Goal: Information Seeking & Learning: Compare options

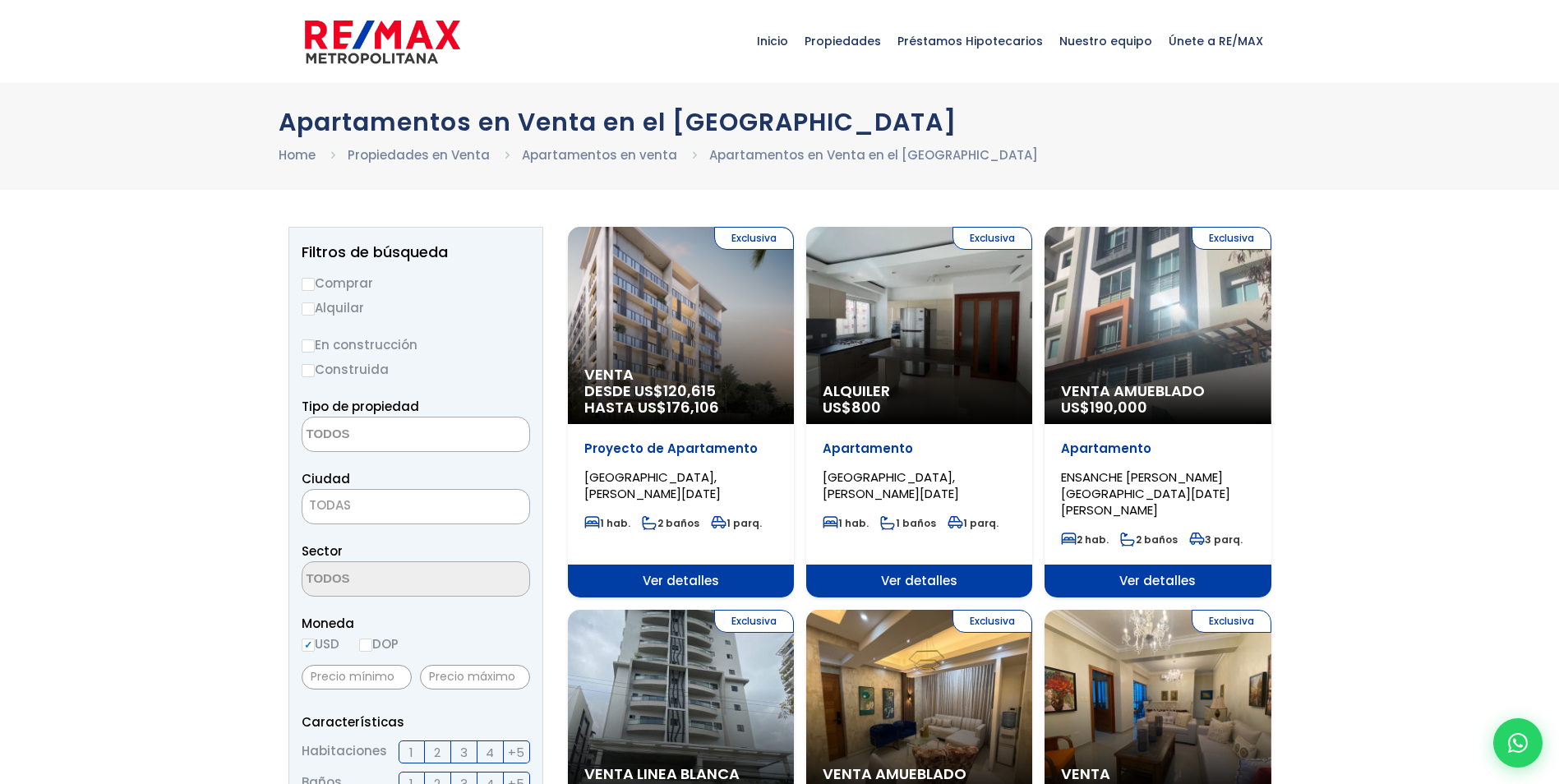
select select
click at [309, 284] on input "Comprar" at bounding box center [308, 284] width 13 height 13
radio input "true"
click at [343, 436] on textarea "Search" at bounding box center [382, 435] width 160 height 35
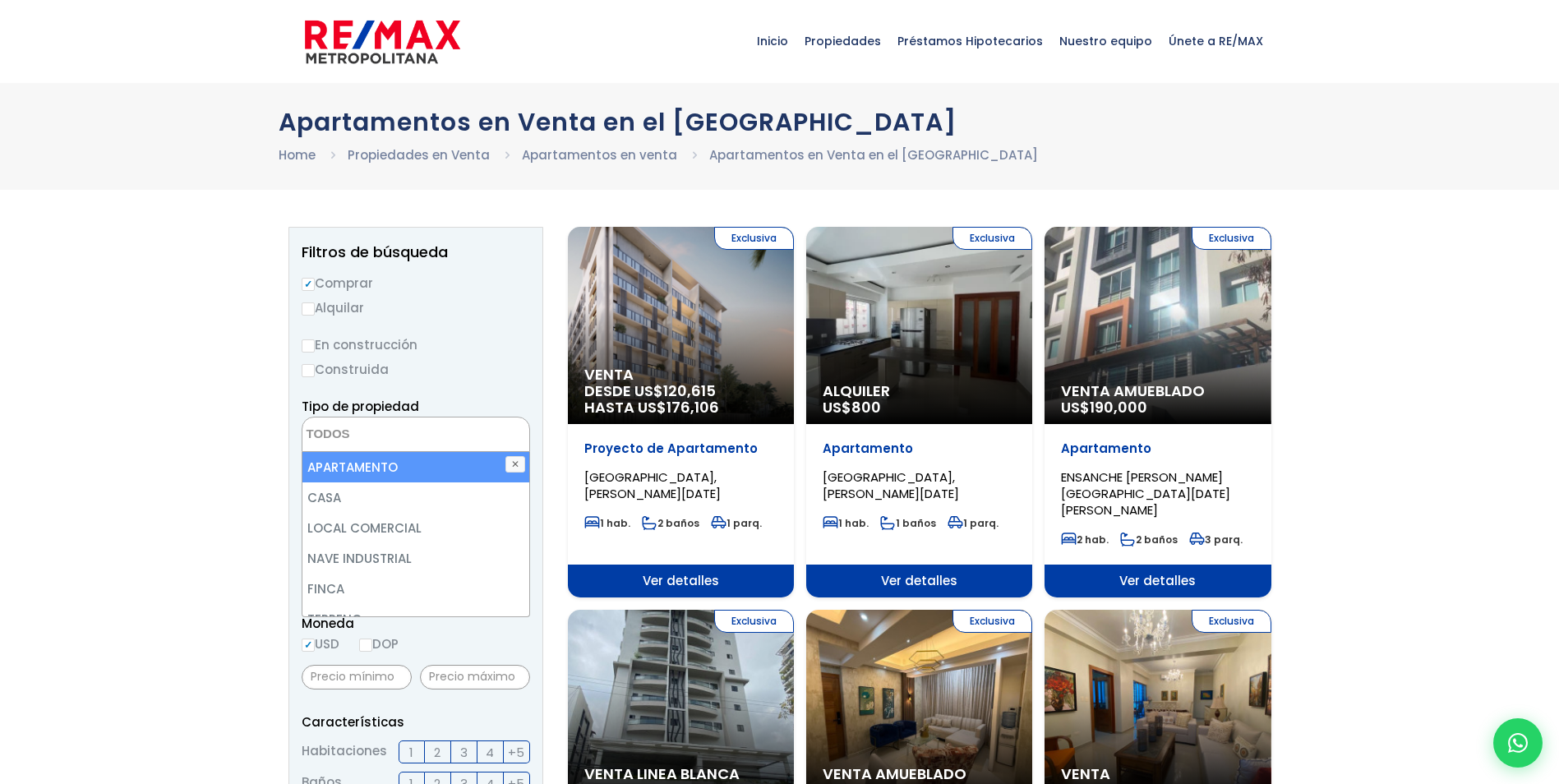
click at [391, 460] on li "APARTAMENTO" at bounding box center [416, 467] width 227 height 30
select select "apartment"
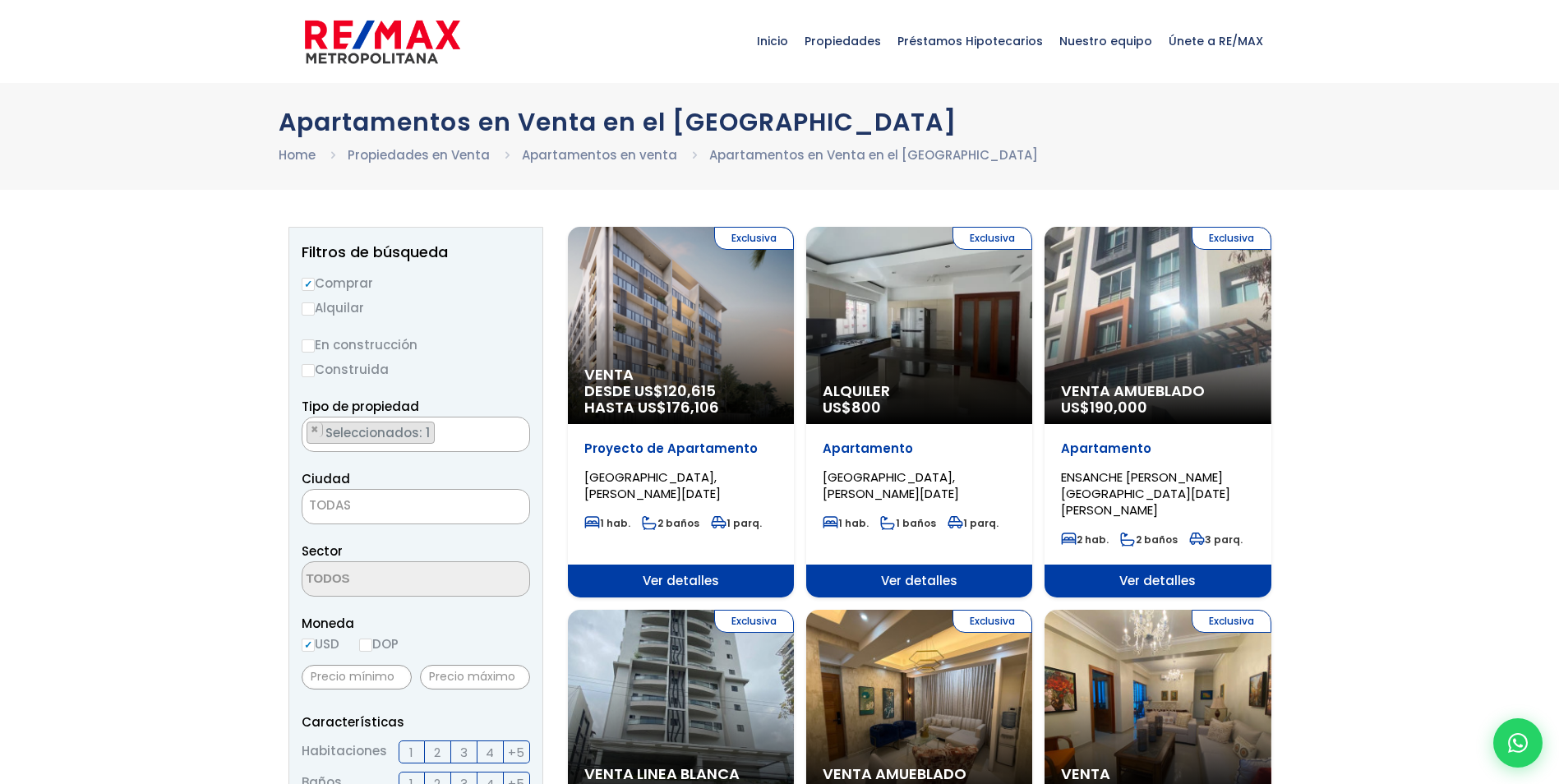
click at [494, 338] on label "En construcción" at bounding box center [416, 344] width 229 height 21
click at [0, 0] on input "En construcción" at bounding box center [0, 0] width 0 height 0
click at [416, 497] on span "TODAS" at bounding box center [416, 505] width 227 height 23
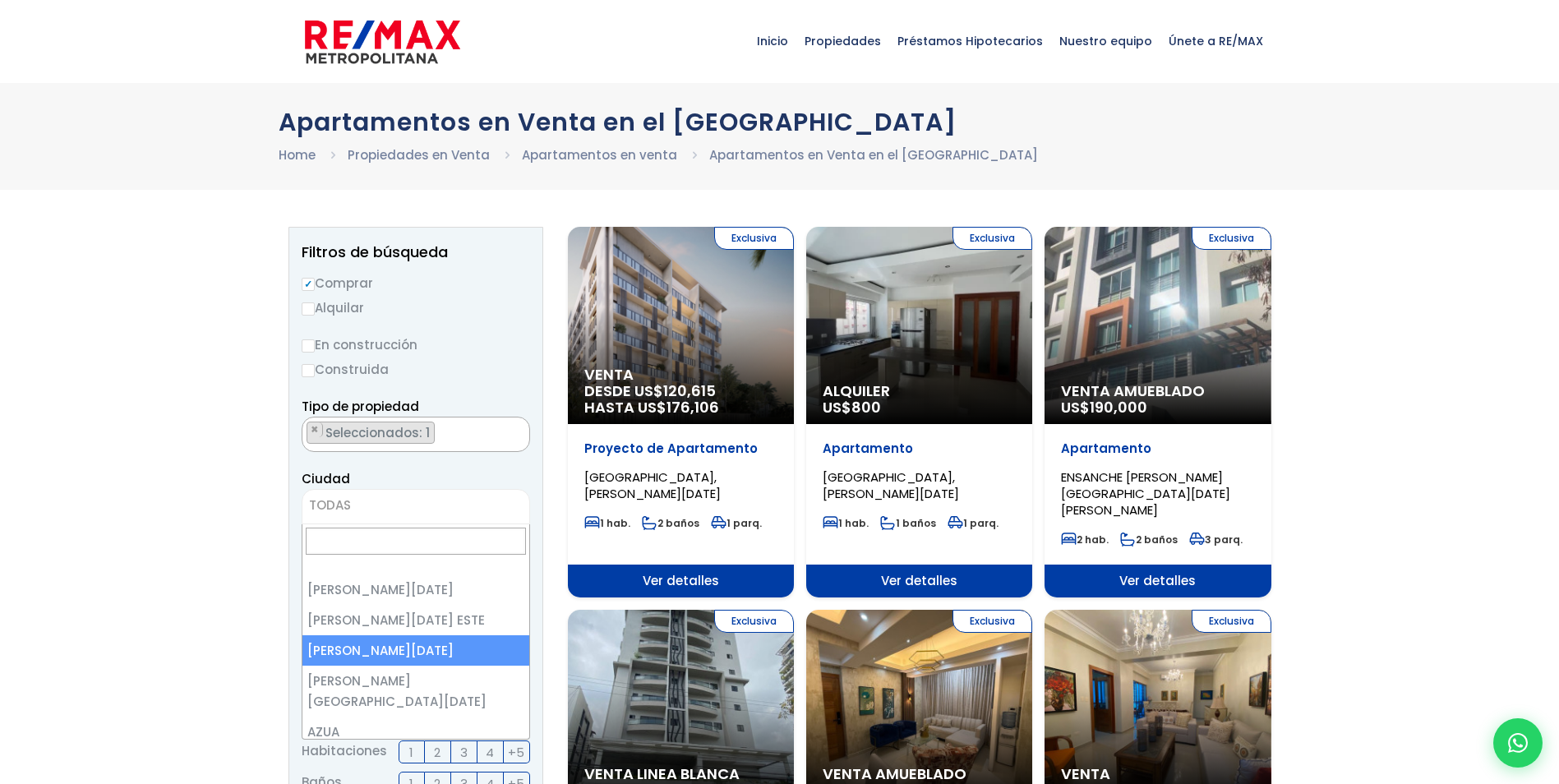
select select "149"
click at [480, 504] on span "[PERSON_NAME][DATE]" at bounding box center [395, 505] width 185 height 23
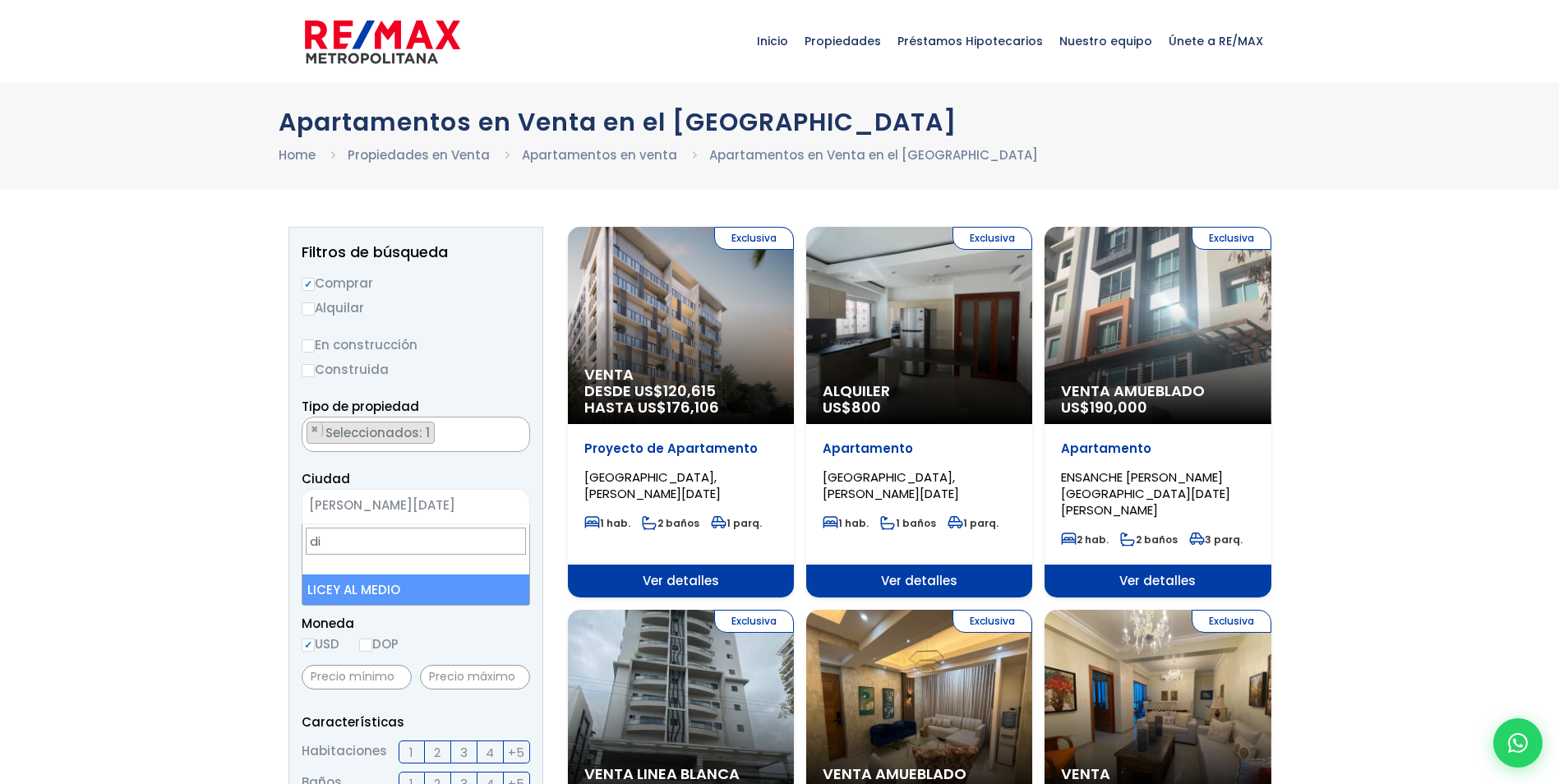
type input "d"
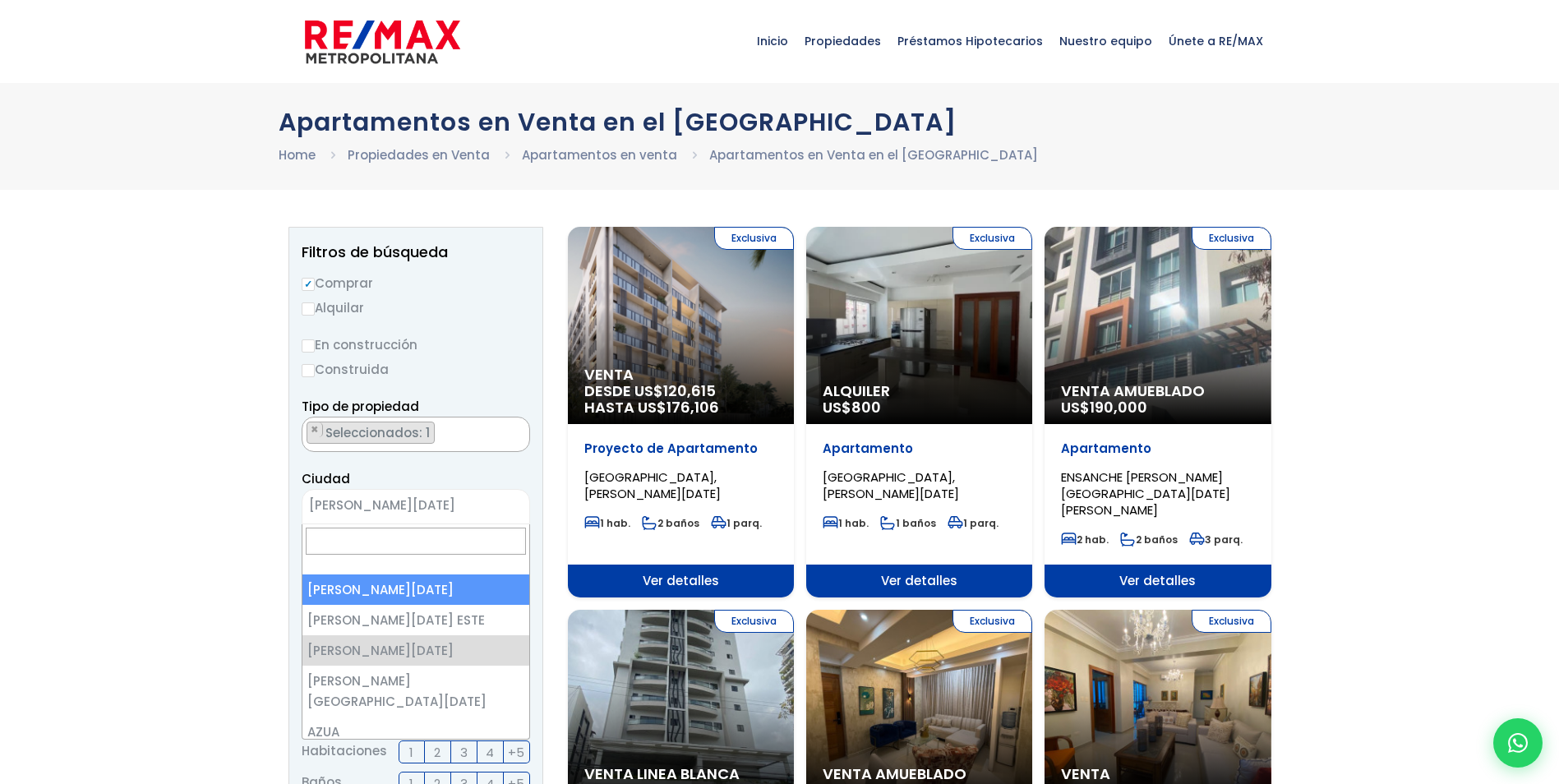
select select "1"
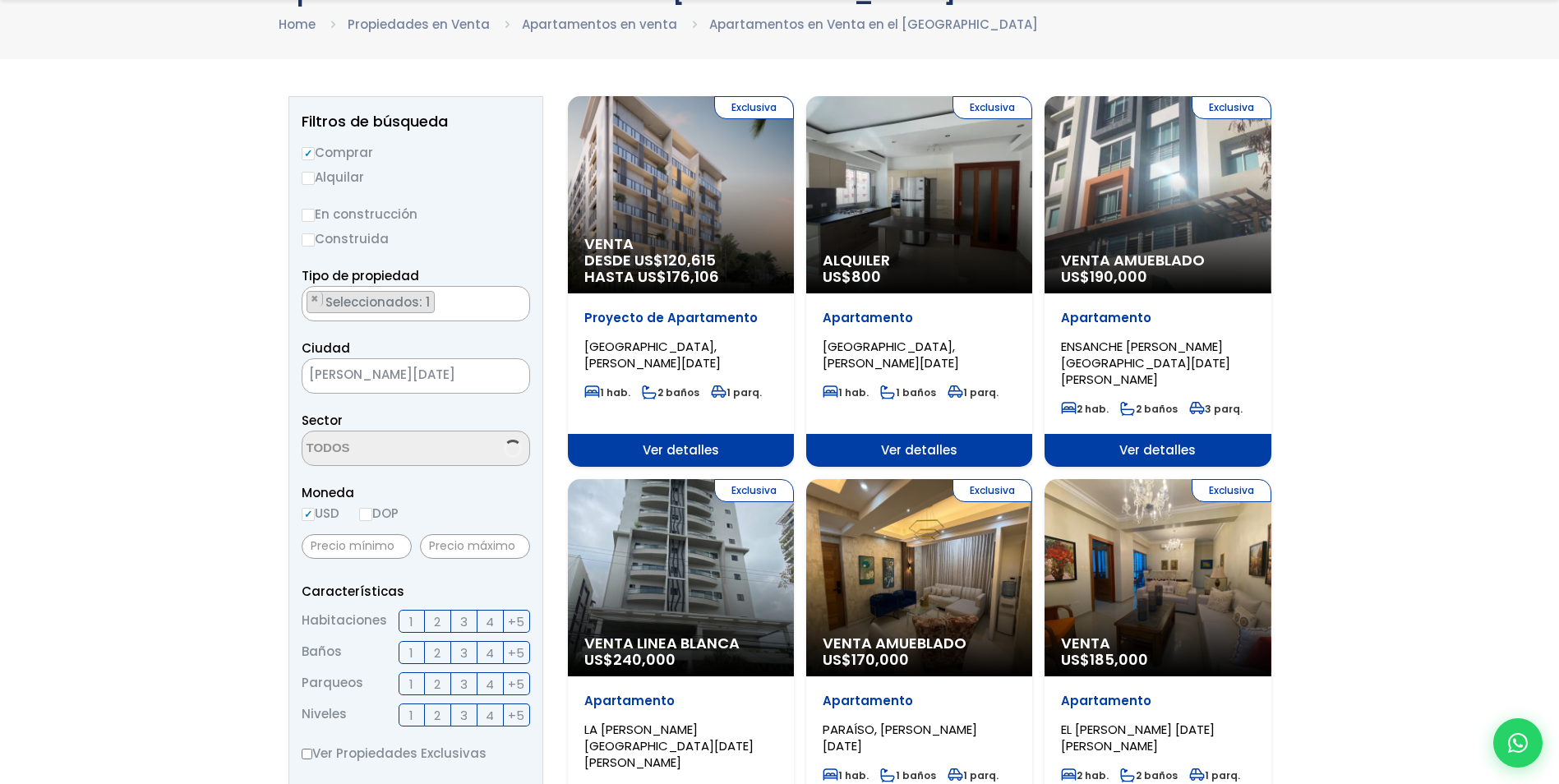
scroll to position [164, 0]
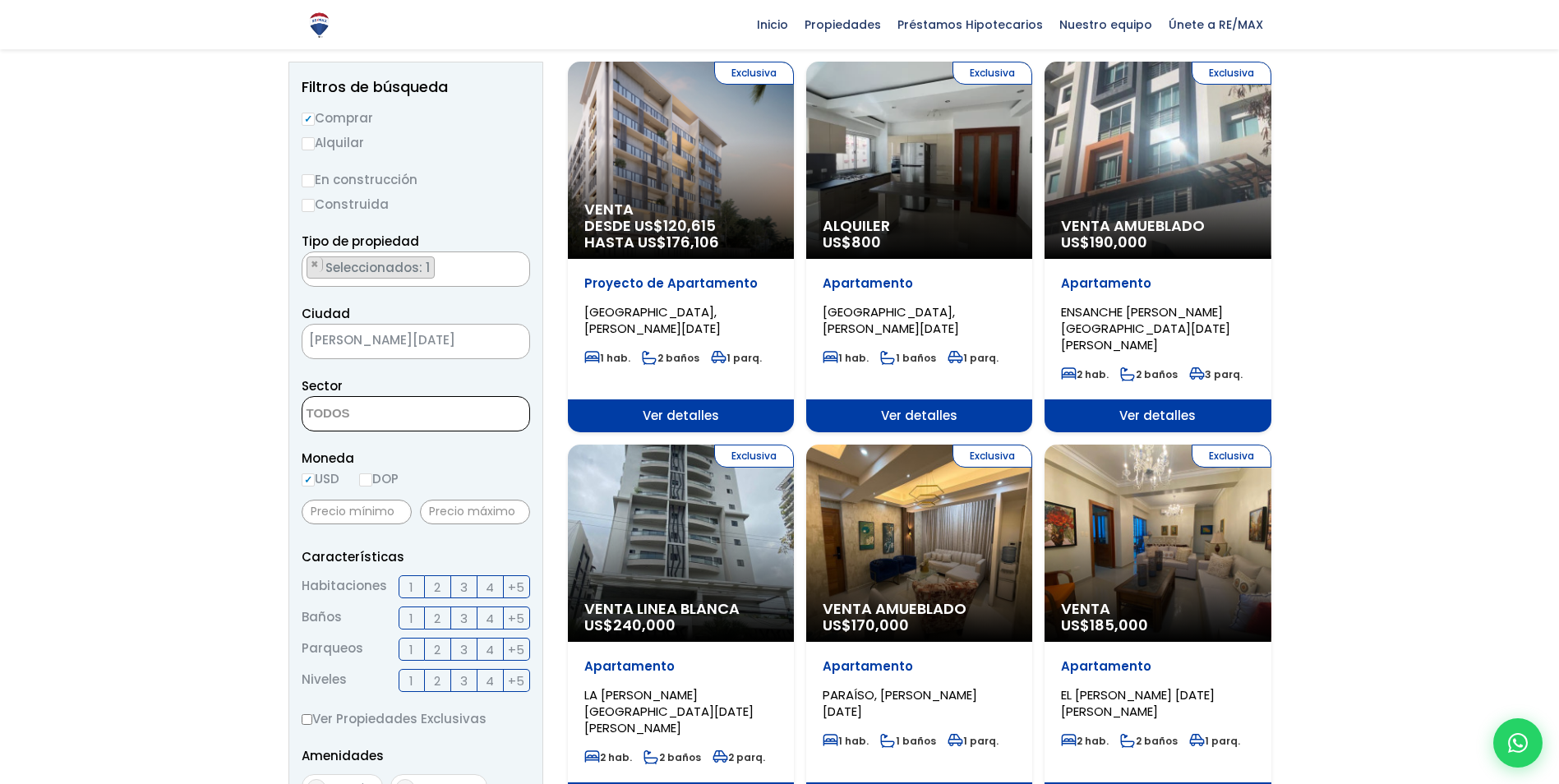
click at [470, 408] on span at bounding box center [416, 413] width 229 height 35
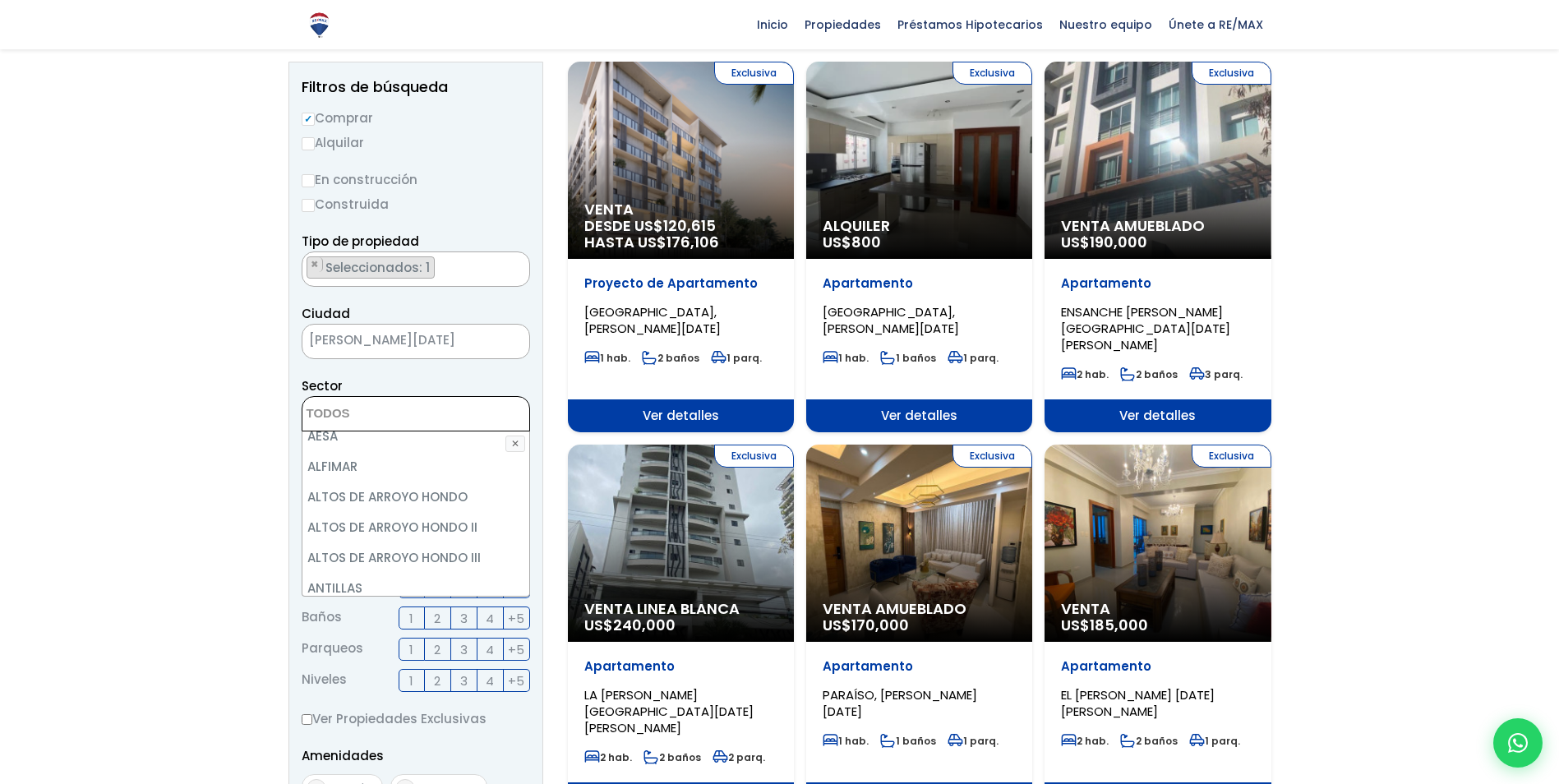
scroll to position [0, 0]
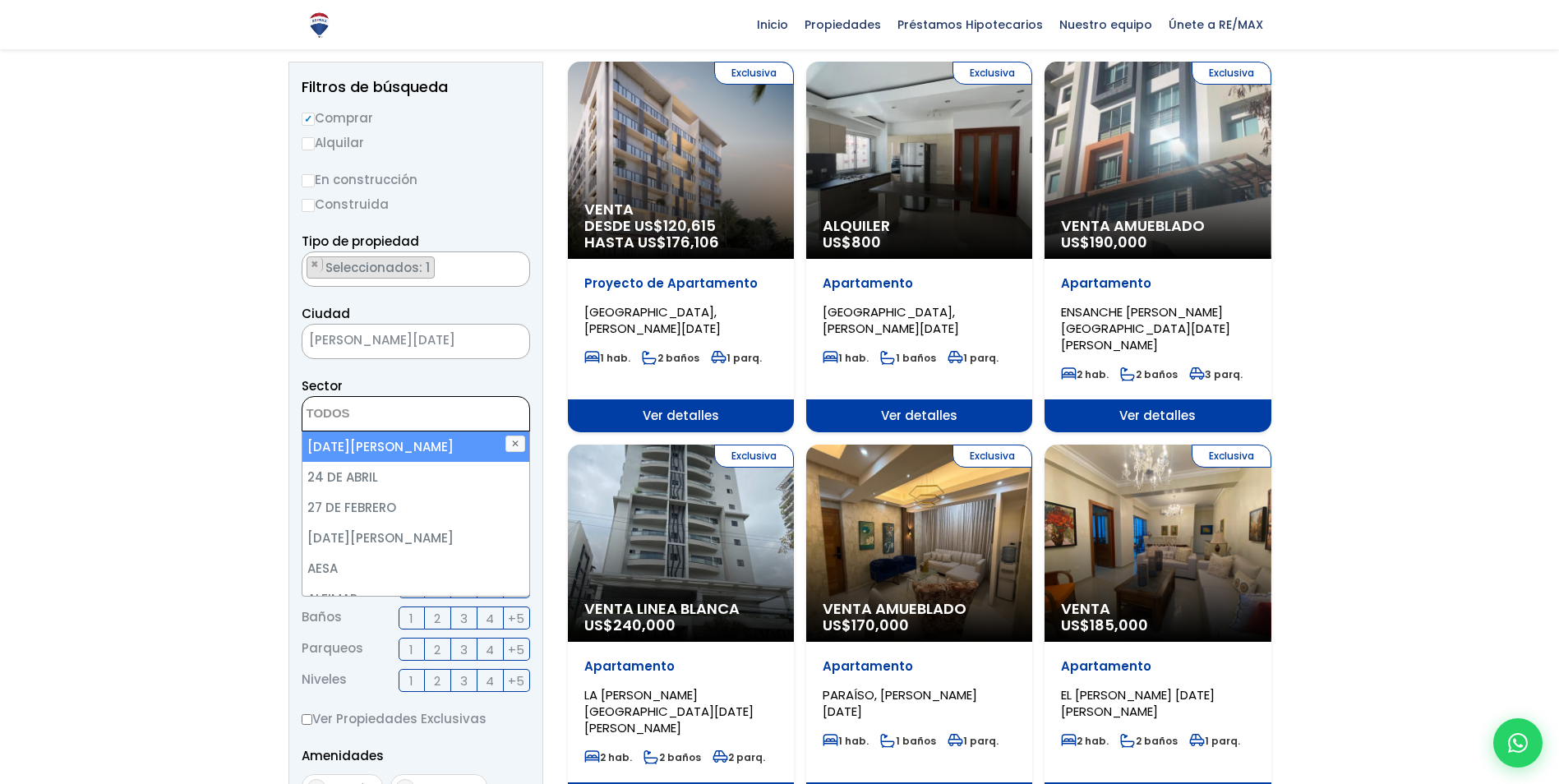
click at [473, 414] on span at bounding box center [416, 413] width 229 height 35
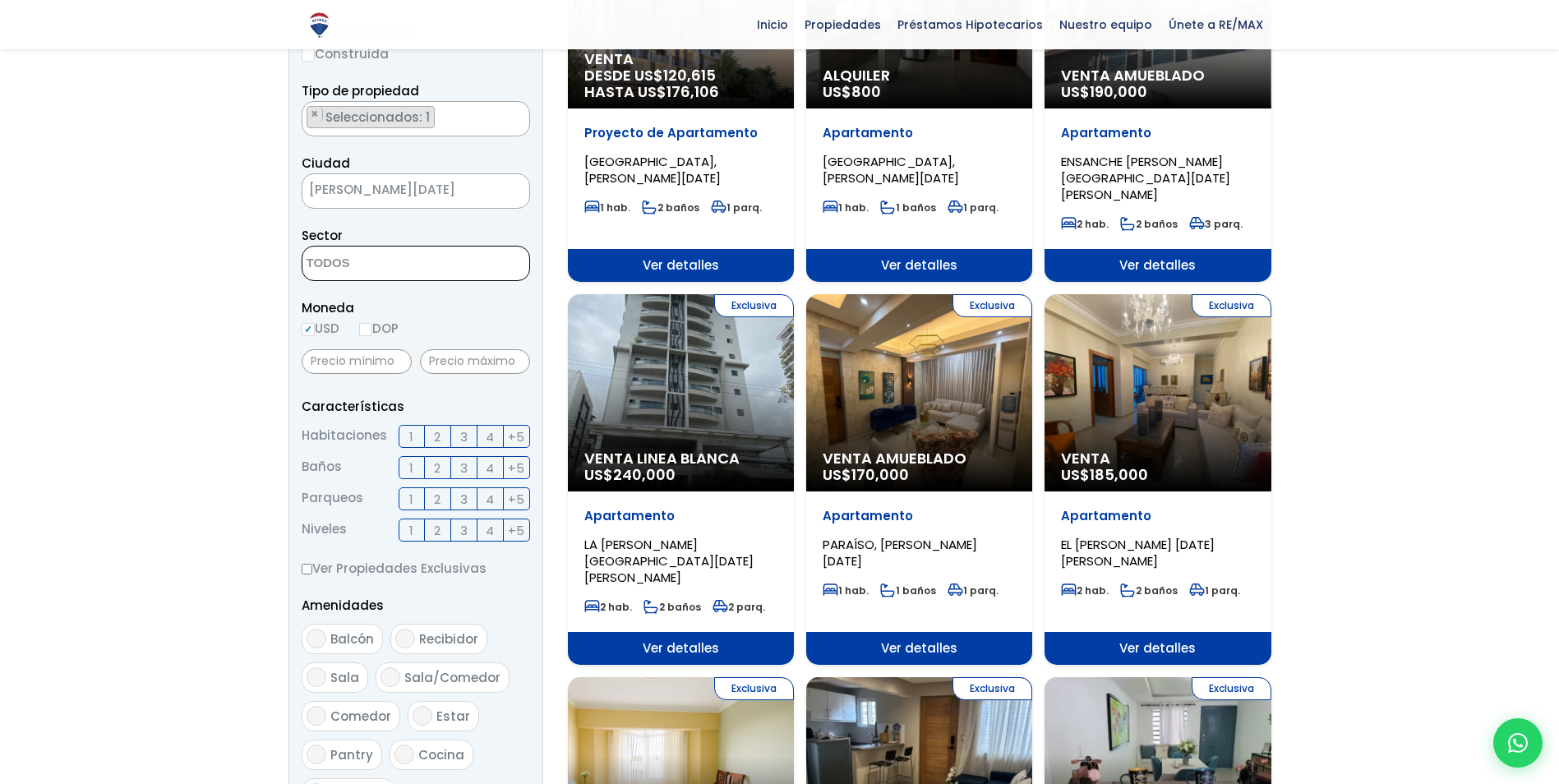
scroll to position [329, 0]
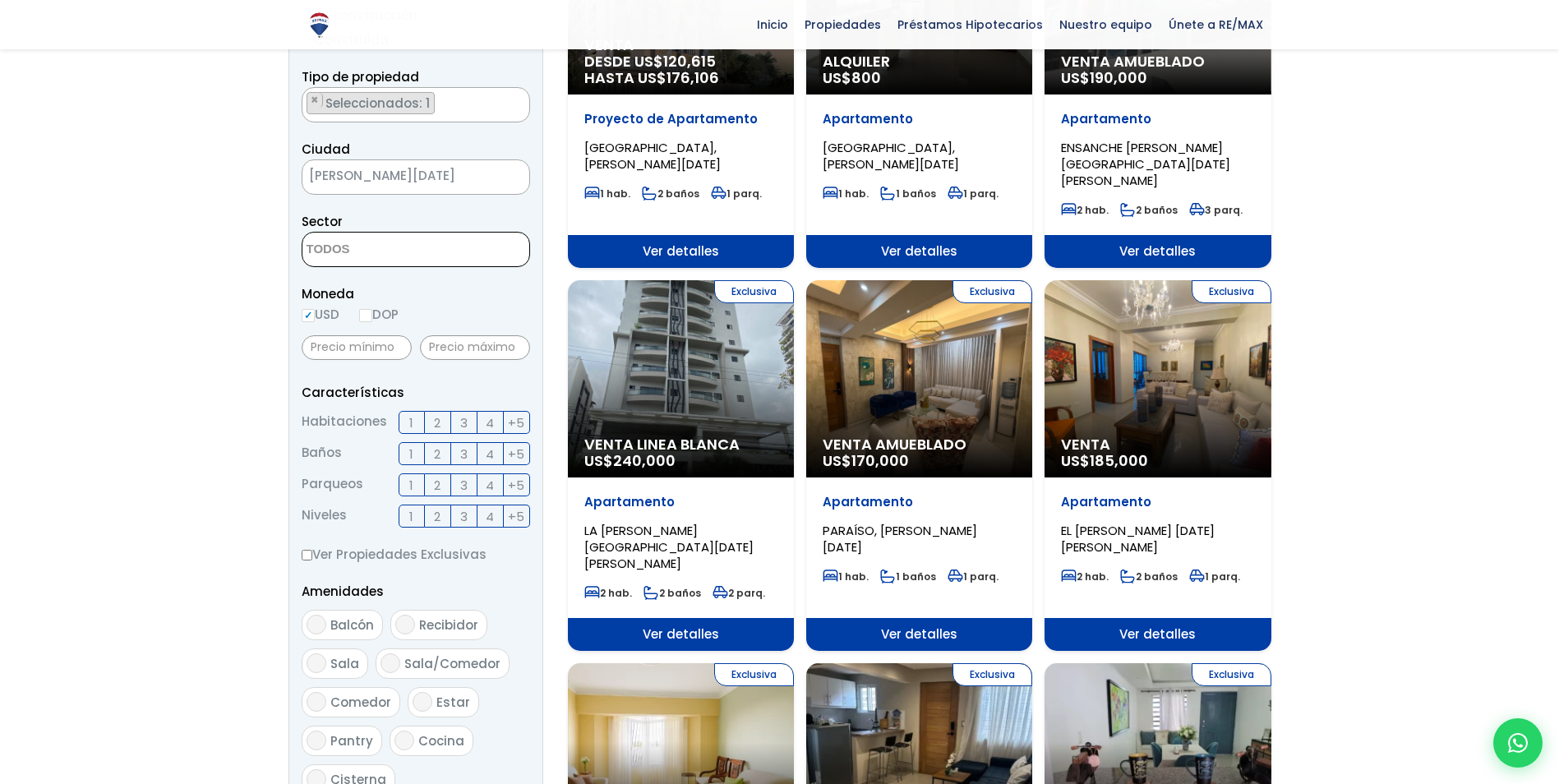
click at [379, 318] on label "DOP" at bounding box center [378, 314] width 39 height 21
click at [0, 0] on input "DOP" at bounding box center [0, 0] width 0 height 0
click at [372, 318] on input "DOP" at bounding box center [365, 315] width 13 height 13
radio input "true"
click at [468, 427] on label "3" at bounding box center [464, 422] width 26 height 23
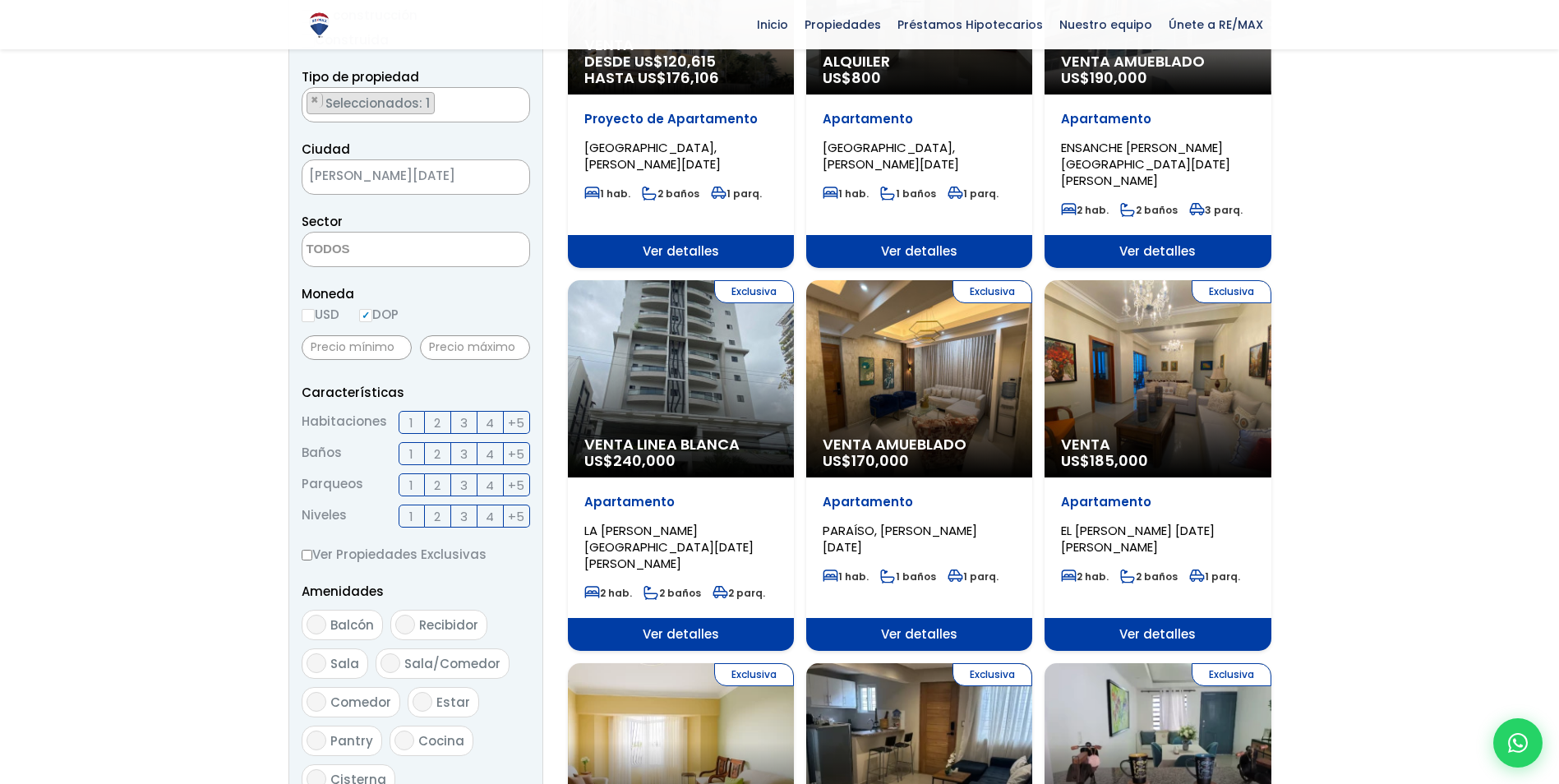
click at [0, 0] on input "3" at bounding box center [0, 0] width 0 height 0
click at [441, 452] on span "2" at bounding box center [437, 454] width 6 height 21
click at [0, 0] on input "2" at bounding box center [0, 0] width 0 height 0
click at [442, 487] on label "2" at bounding box center [438, 484] width 26 height 23
click at [0, 0] on input "2" at bounding box center [0, 0] width 0 height 0
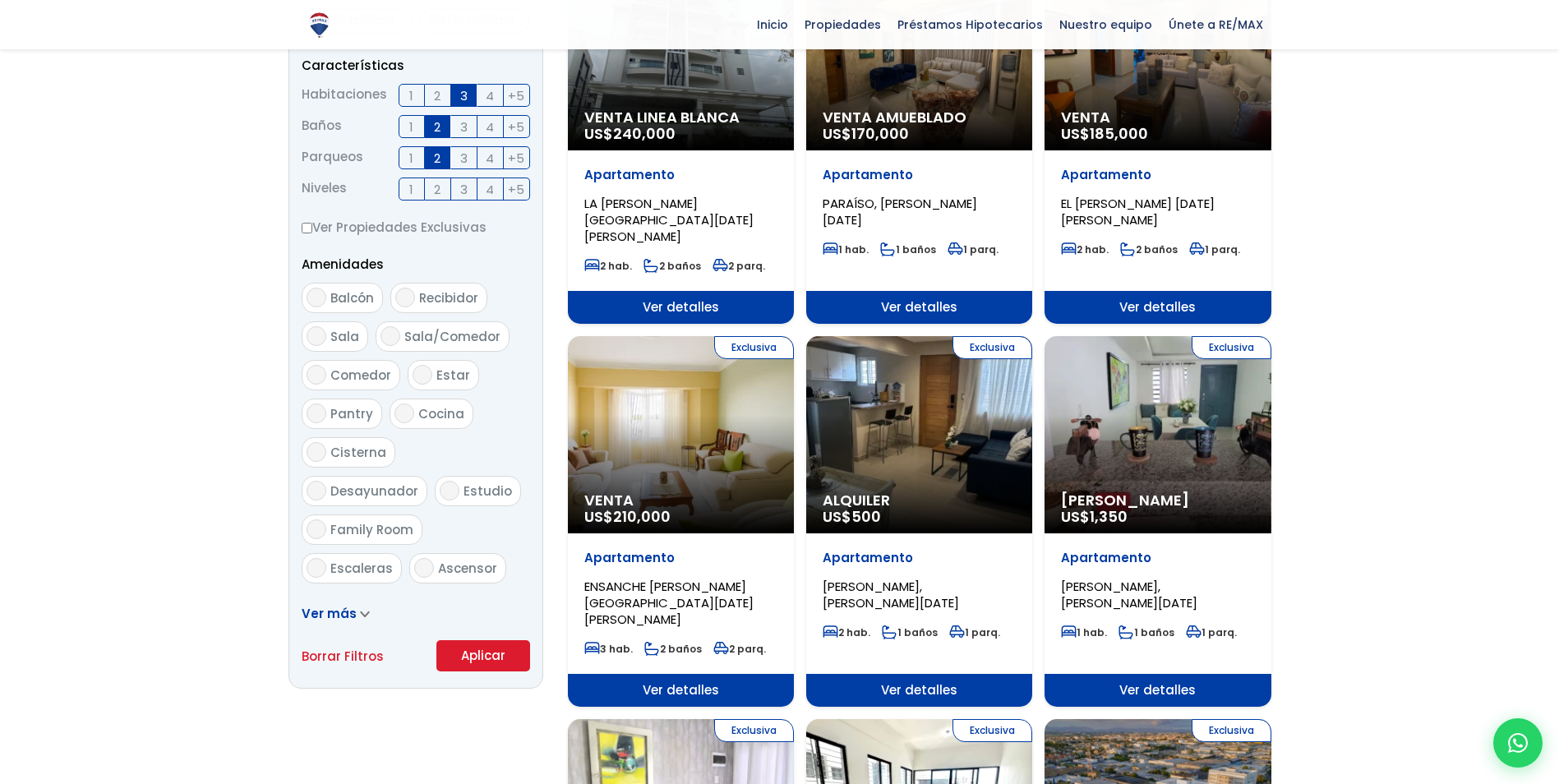
scroll to position [658, 0]
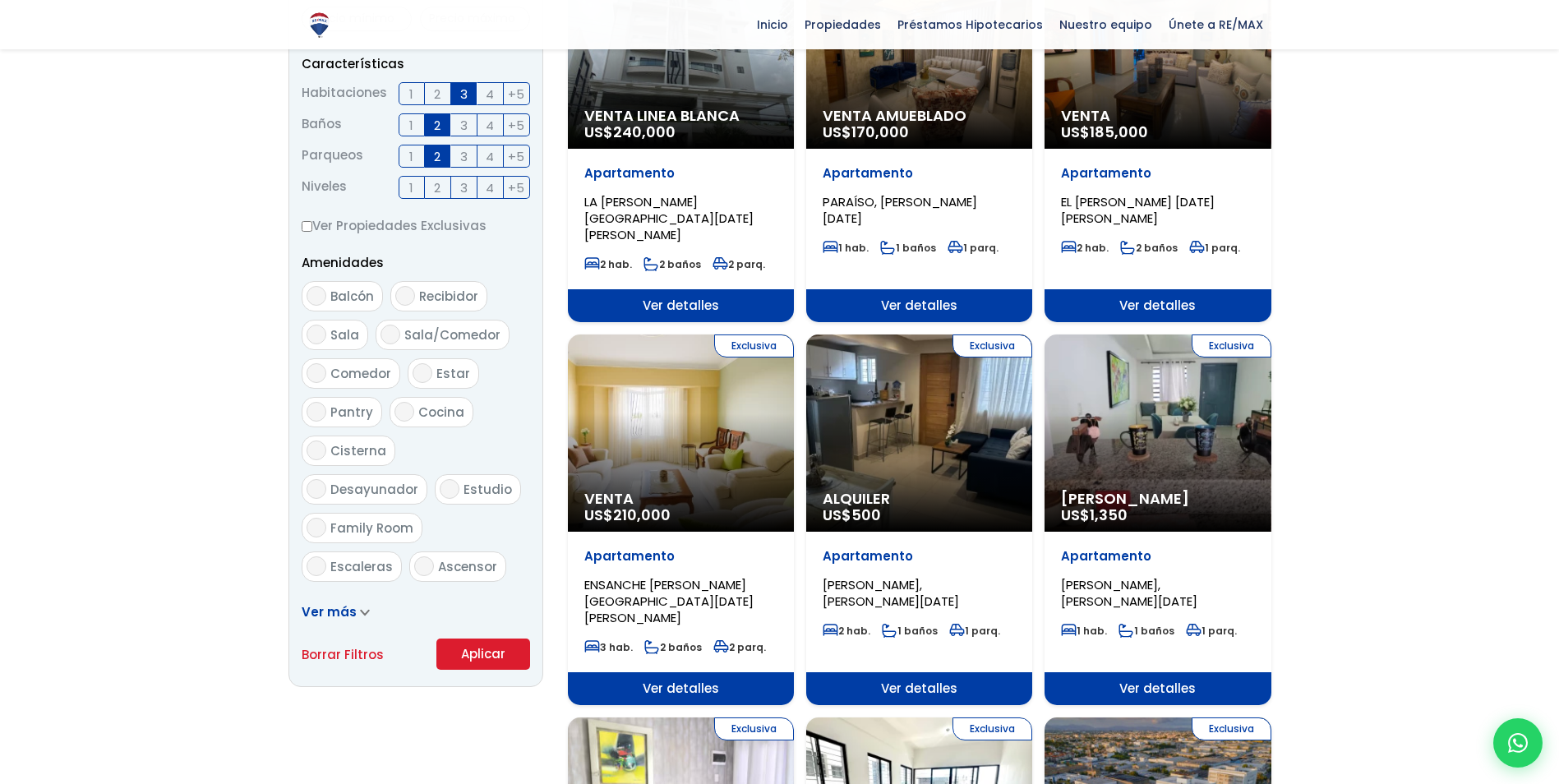
click at [356, 618] on link "Ver más" at bounding box center [335, 611] width 68 height 17
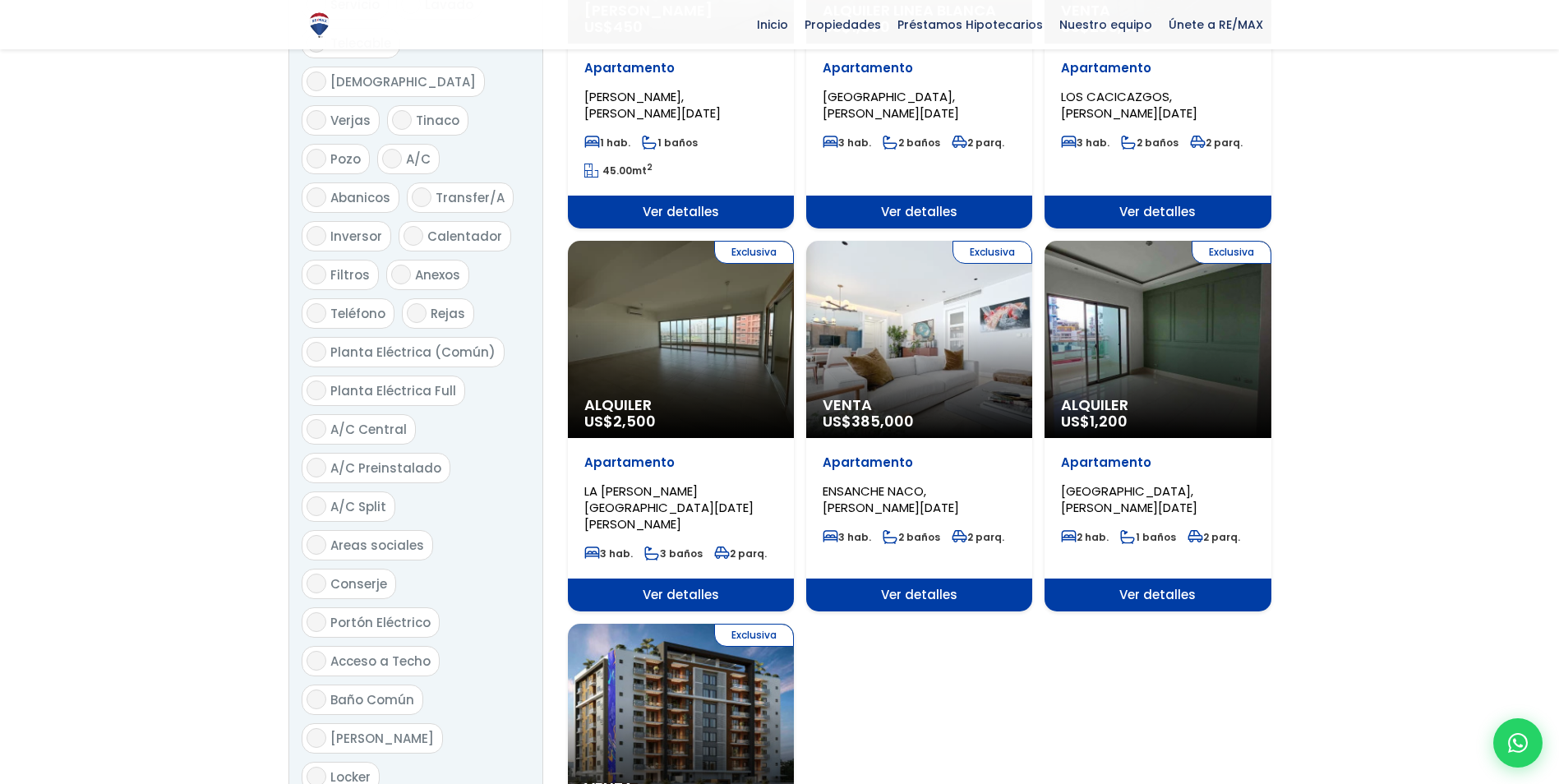
scroll to position [1809, 0]
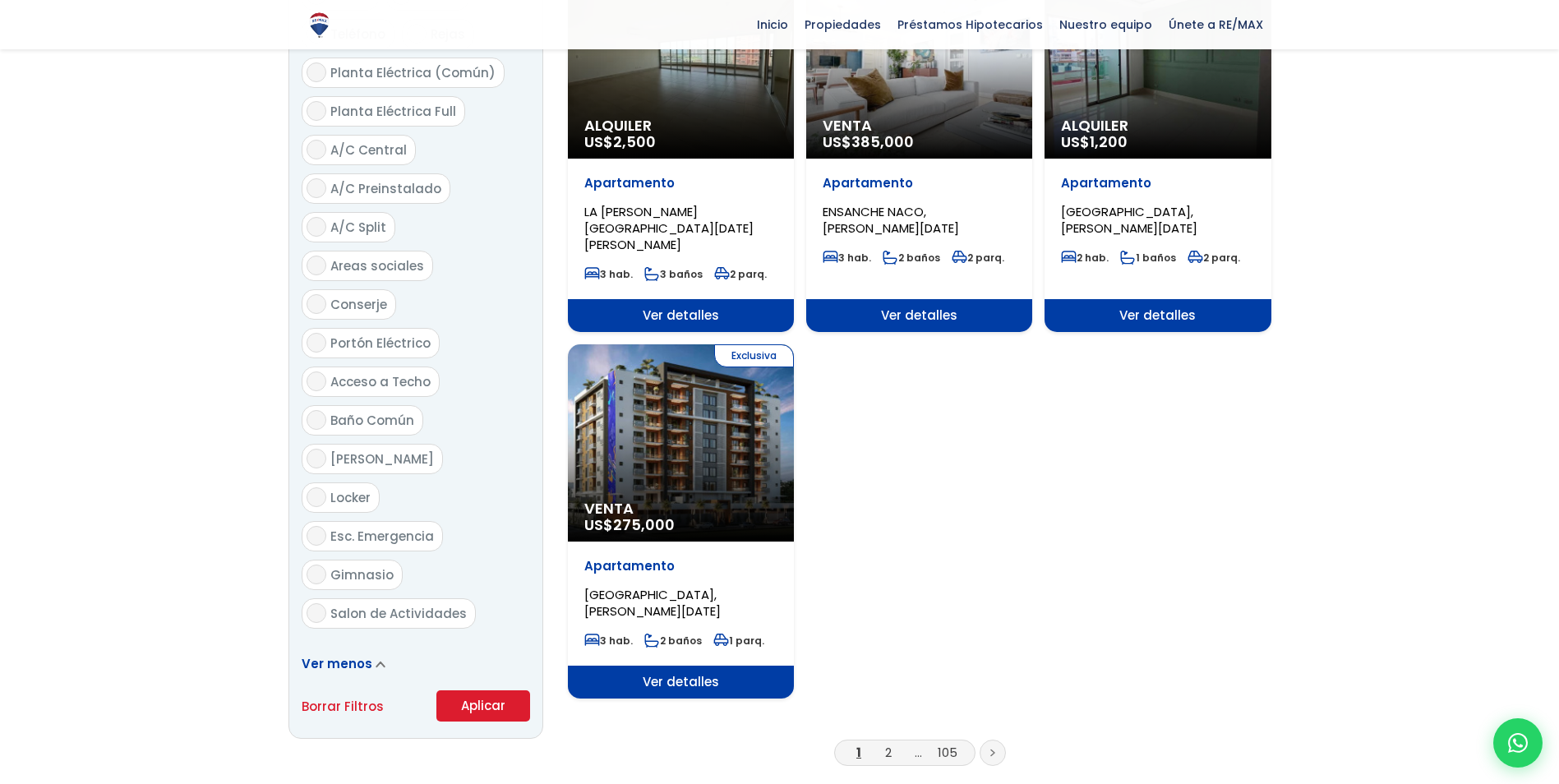
click at [511, 690] on button "Aplicar" at bounding box center [482, 706] width 94 height 31
click at [506, 690] on button "Aplicar" at bounding box center [482, 706] width 94 height 31
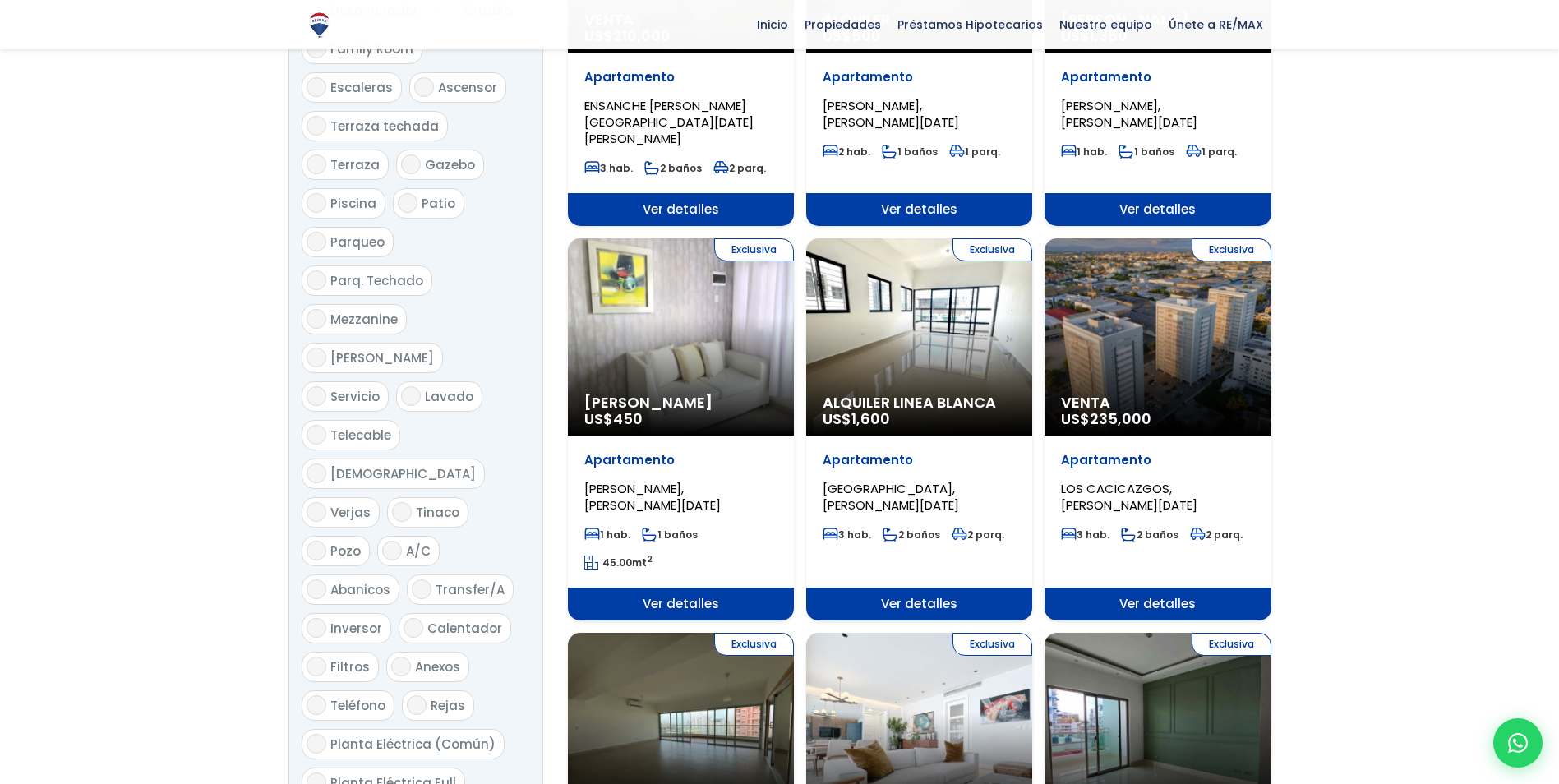
scroll to position [739, 0]
